Goal: Communication & Community: Answer question/provide support

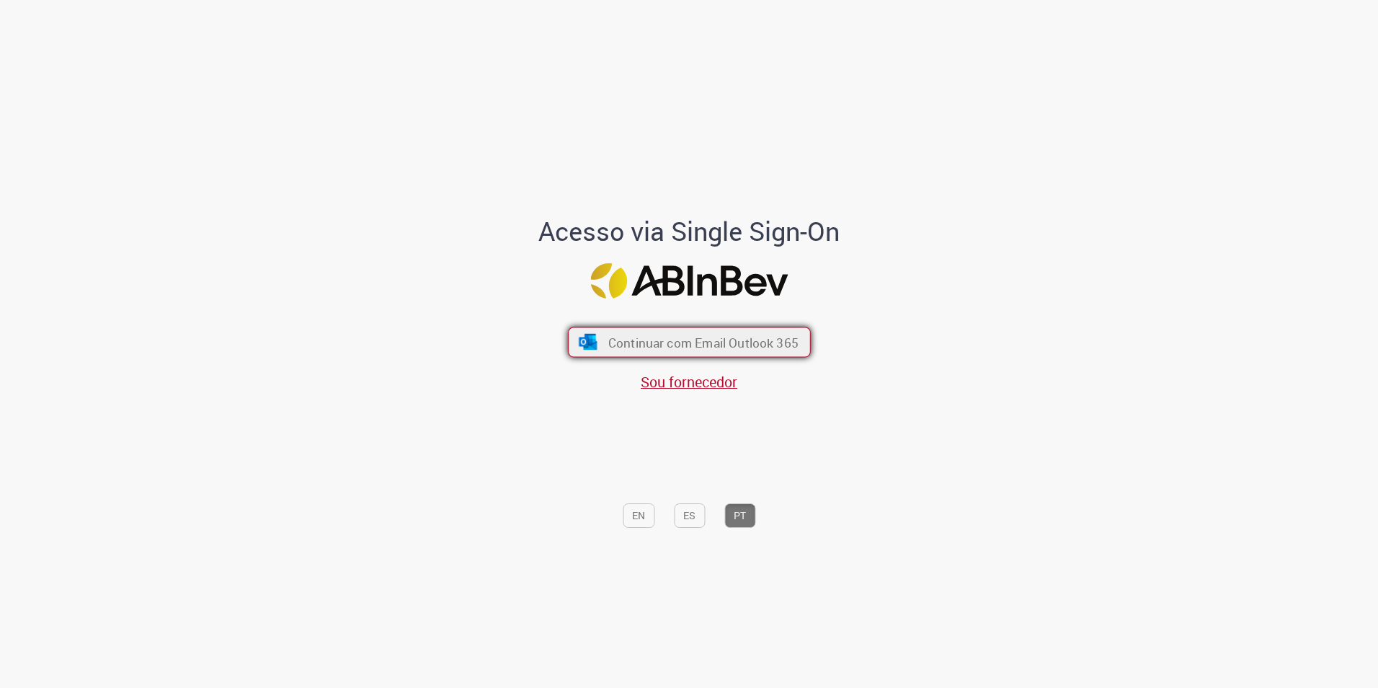
click at [707, 345] on span "Continuar com Email Outlook 365" at bounding box center [703, 342] width 190 height 17
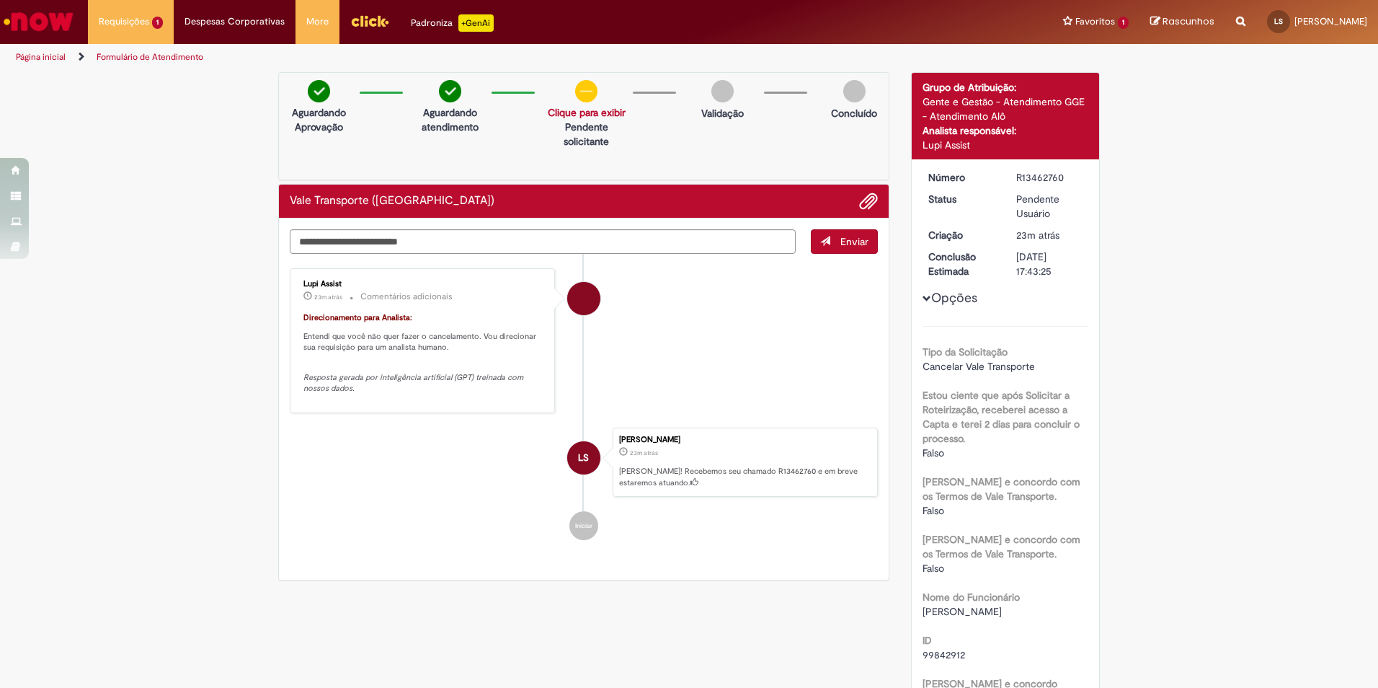
click at [627, 381] on li "Lupi Assist 23m atrás 23 minutos atrás Comentários adicionais Direcionamento pa…" at bounding box center [584, 340] width 588 height 145
drag, startPoint x: 444, startPoint y: 347, endPoint x: 301, endPoint y: 343, distance: 142.8
click at [304, 343] on p "Entendi que você não quer fazer o cancelamento. Vou direcionar sua requisição p…" at bounding box center [424, 342] width 240 height 22
drag, startPoint x: 301, startPoint y: 343, endPoint x: 294, endPoint y: 350, distance: 10.2
click at [294, 350] on div "Lupi Assist 23m atrás 23 minutos atrás Comentários adicionais Direcionamento pa…" at bounding box center [422, 341] width 257 height 136
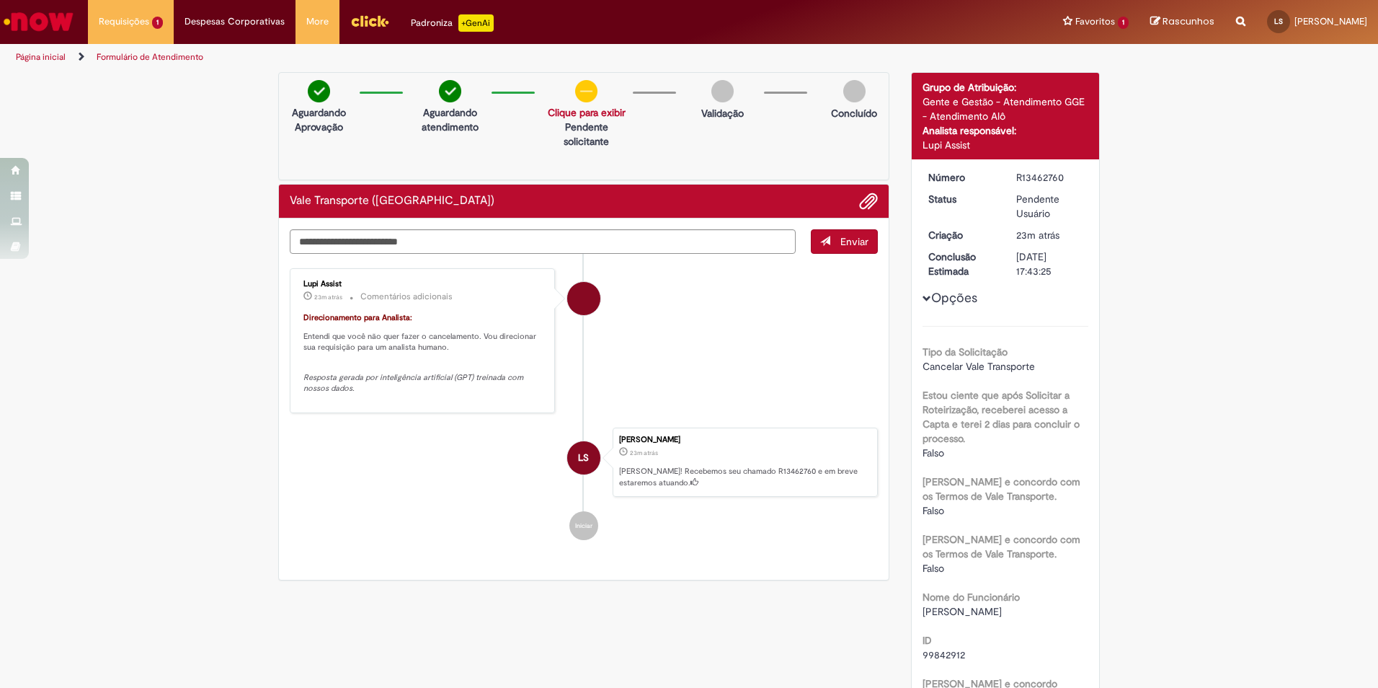
click at [308, 109] on p "Aguardando Aprovação" at bounding box center [319, 119] width 68 height 29
click at [536, 244] on textarea "Digite sua mensagem aqui..." at bounding box center [543, 241] width 506 height 25
type textarea "***"
type textarea "**********"
click at [838, 249] on button "Enviar" at bounding box center [844, 241] width 67 height 25
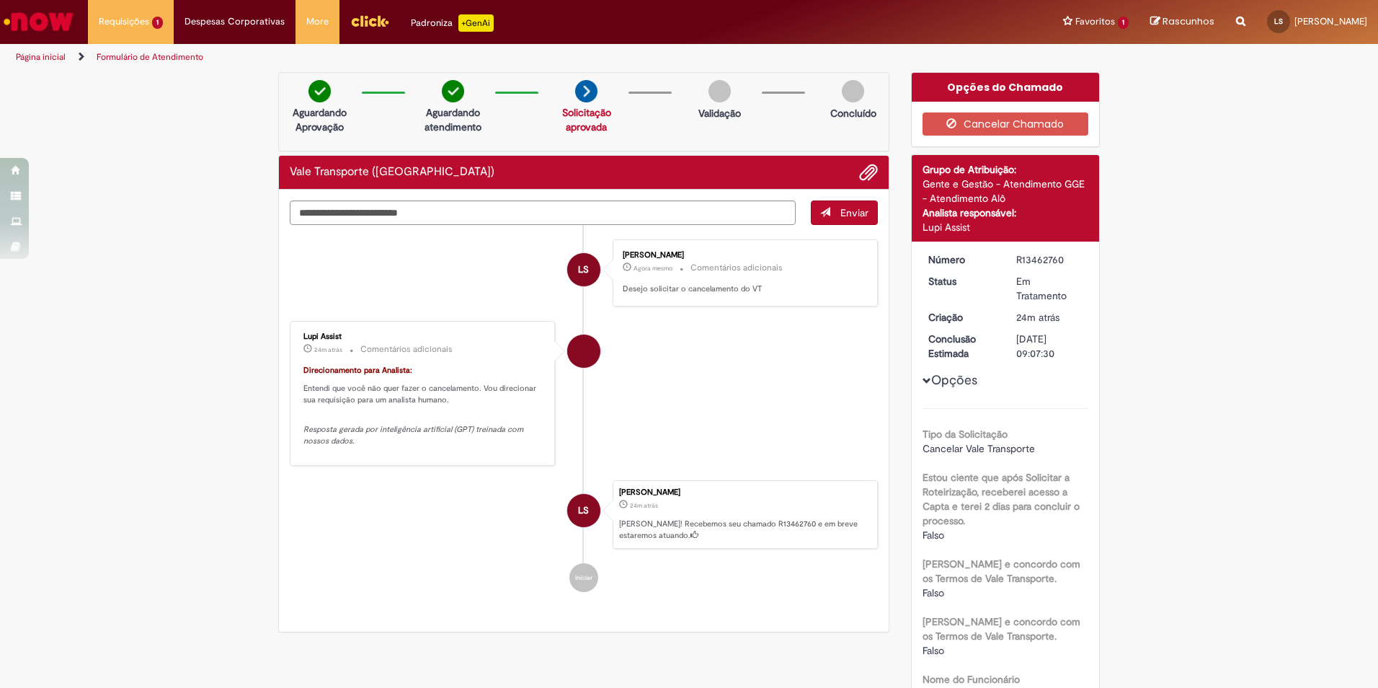
click at [490, 268] on li "LS [PERSON_NAME] Agora mesmo Agora mesmo Comentários adicionais Desejo solicita…" at bounding box center [584, 272] width 588 height 67
click at [787, 337] on li "Lupi Assist 24m atrás 24 minutos atrás Comentários adicionais Direcionamento pa…" at bounding box center [584, 393] width 588 height 145
click at [575, 80] on img at bounding box center [586, 91] width 22 height 22
click at [694, 427] on li "Lupi Assist 24m atrás 24 minutos atrás Comentários adicionais Direcionamento pa…" at bounding box center [584, 393] width 588 height 145
